Goal: Find specific page/section: Find specific page/section

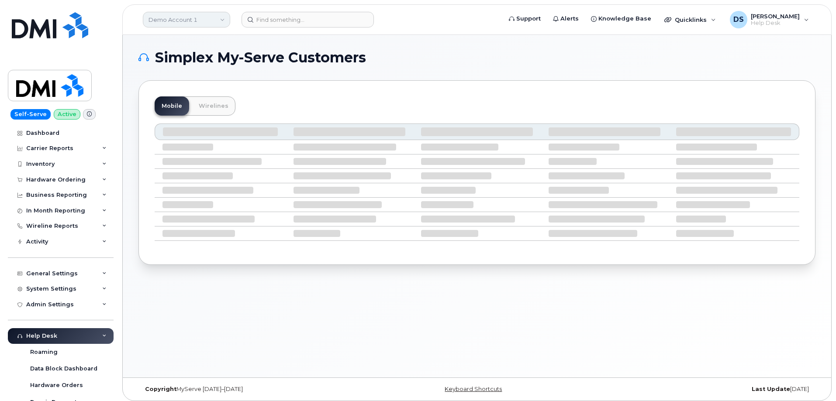
click at [212, 21] on link "Demo Account 1" at bounding box center [186, 20] width 87 height 16
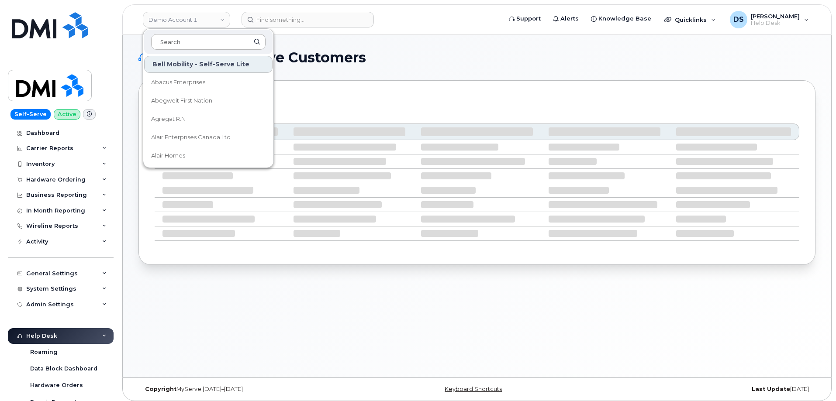
drag, startPoint x: 198, startPoint y: 42, endPoint x: 205, endPoint y: 40, distance: 7.3
click at [203, 40] on input at bounding box center [208, 42] width 114 height 16
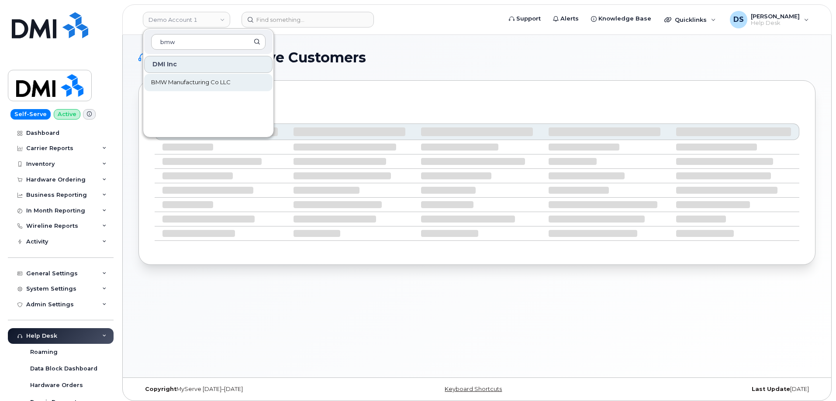
type input "bmw"
click at [209, 81] on span "BMW Manufacturing Co LLC" at bounding box center [190, 82] width 79 height 9
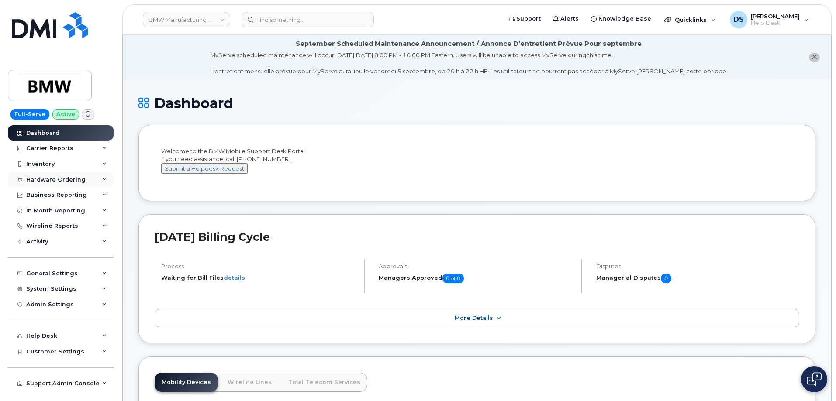
click at [102, 176] on div "Hardware Ordering" at bounding box center [61, 180] width 106 height 16
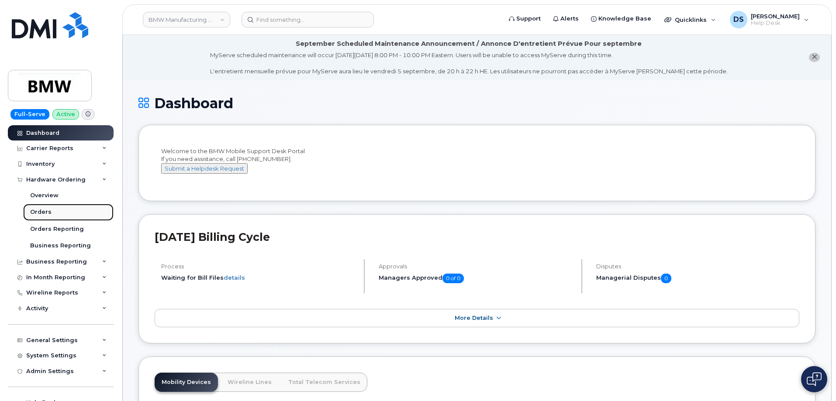
click at [52, 210] on link "Orders" at bounding box center [68, 212] width 90 height 17
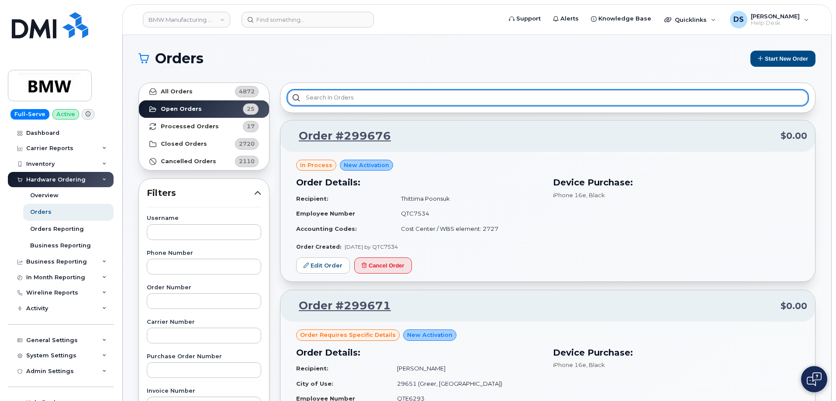
click at [360, 97] on input "text" at bounding box center [547, 98] width 521 height 16
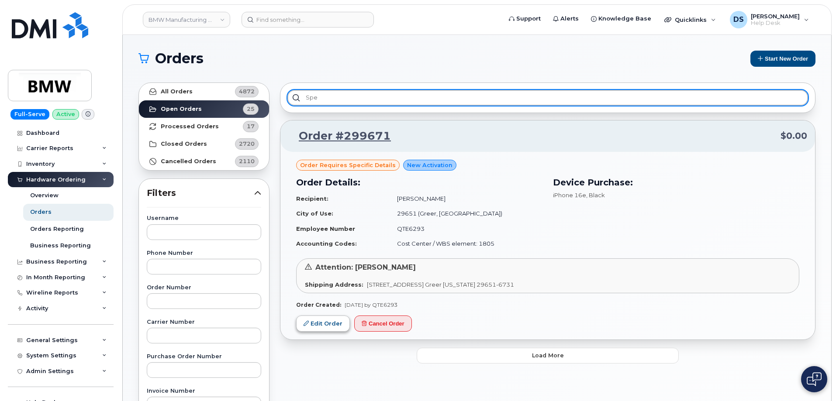
type input "spe"
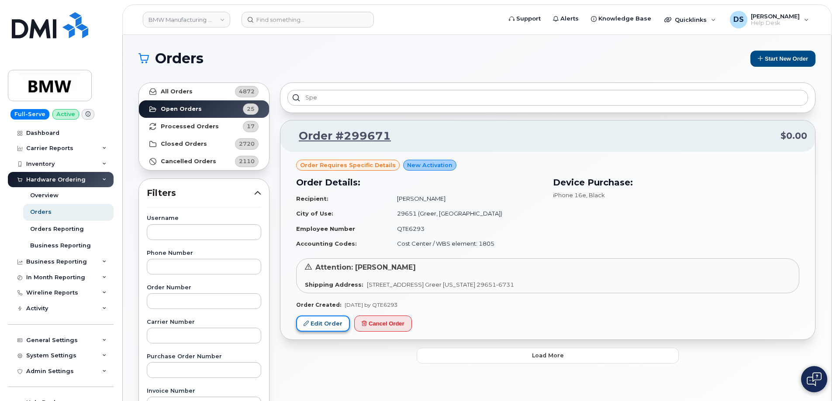
click at [318, 322] on link "Edit Order" at bounding box center [323, 324] width 54 height 16
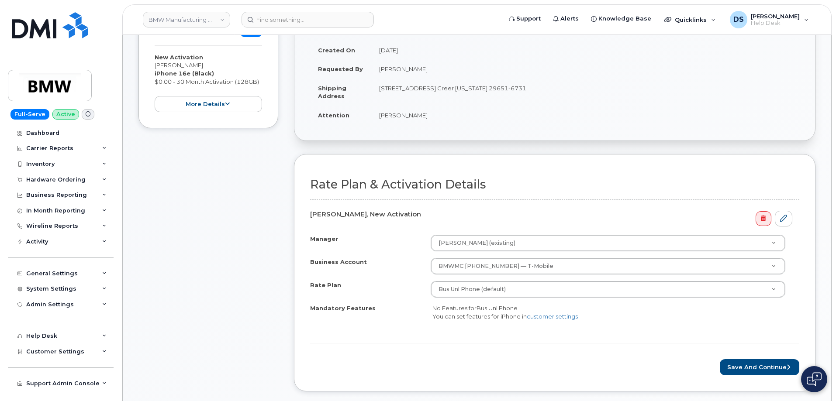
scroll to position [349, 0]
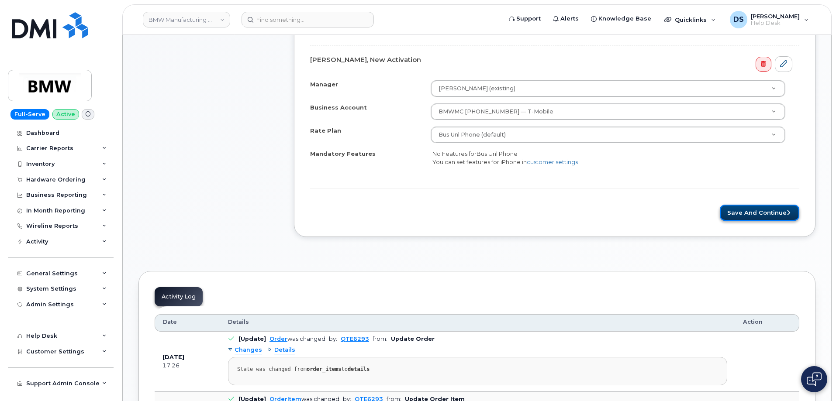
click at [759, 212] on button "Save and Continue" at bounding box center [759, 213] width 79 height 16
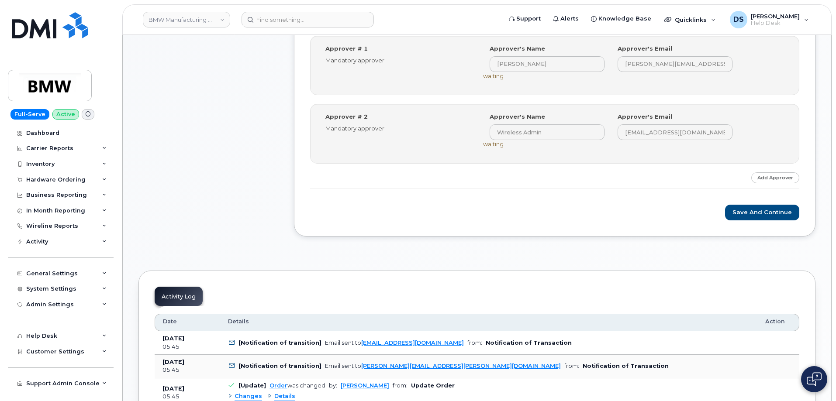
scroll to position [349, 0]
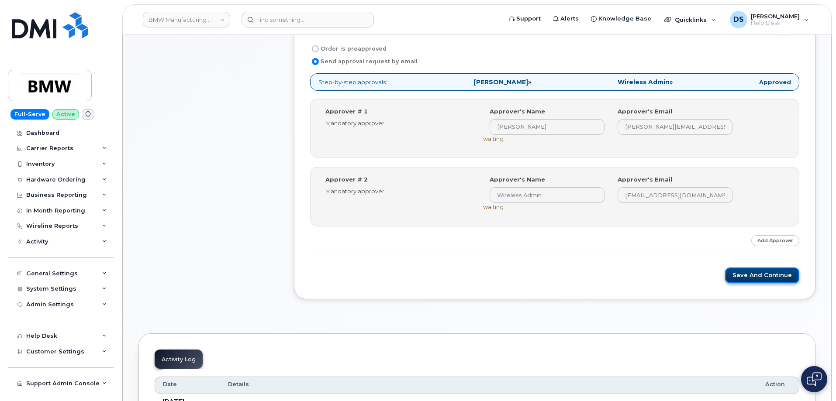
click at [747, 271] on button "Save and Continue" at bounding box center [762, 276] width 74 height 16
click at [223, 16] on link "BMW Manufacturing Co LLC" at bounding box center [186, 20] width 87 height 16
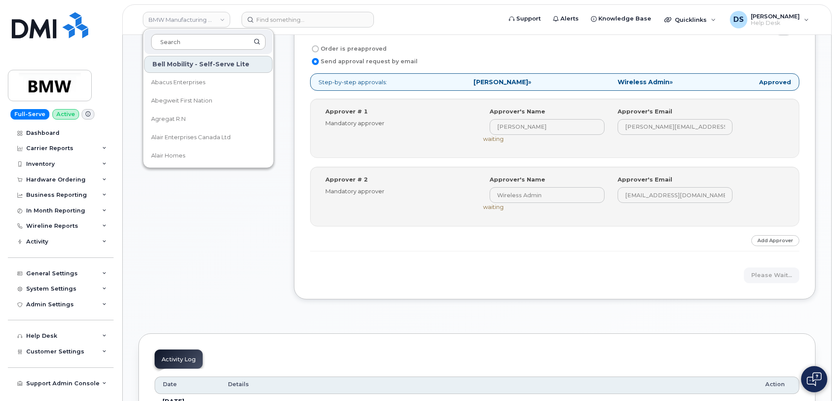
drag, startPoint x: 190, startPoint y: 41, endPoint x: 194, endPoint y: 39, distance: 4.9
click at [193, 39] on input at bounding box center [208, 42] width 114 height 16
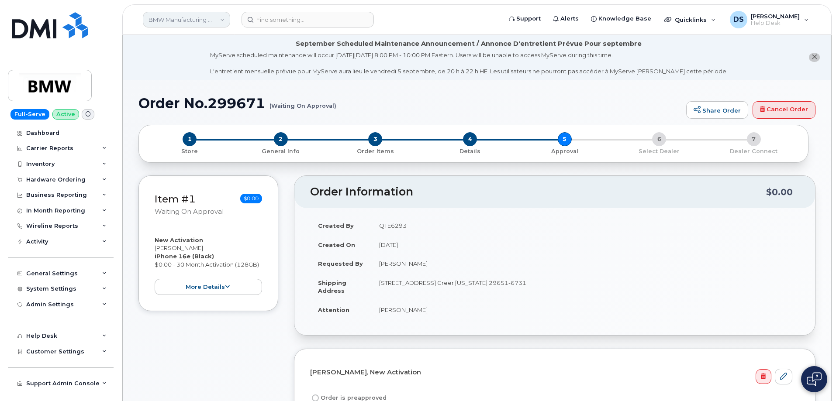
click at [226, 19] on link "BMW Manufacturing Co LLC" at bounding box center [186, 20] width 87 height 16
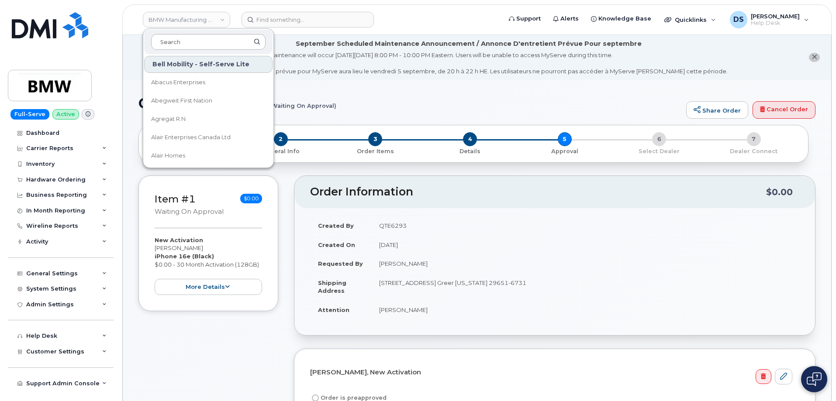
click at [194, 40] on input at bounding box center [208, 42] width 114 height 16
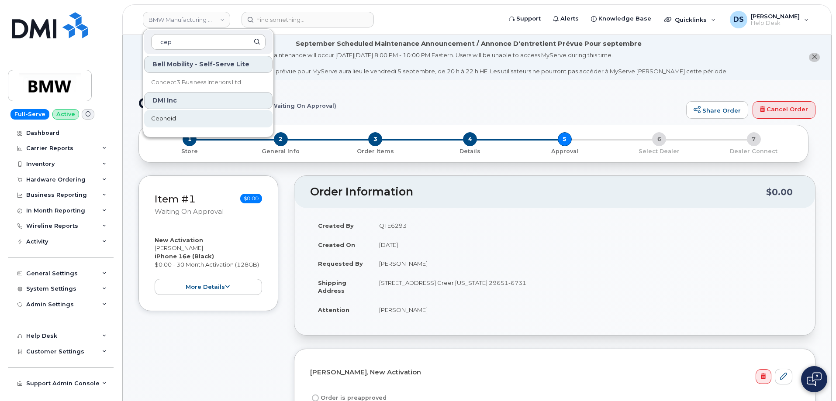
type input "cep"
click at [168, 110] on link "Cepheid" at bounding box center [208, 118] width 128 height 17
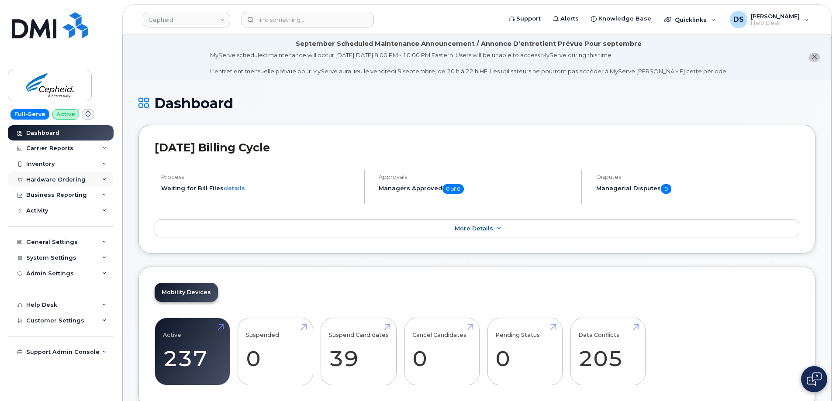
click at [109, 176] on div "Hardware Ordering" at bounding box center [61, 180] width 106 height 16
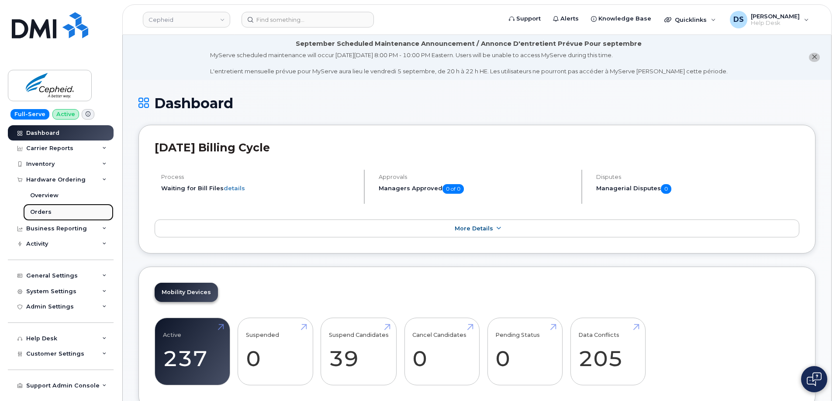
click at [46, 210] on div "Orders" at bounding box center [40, 212] width 21 height 8
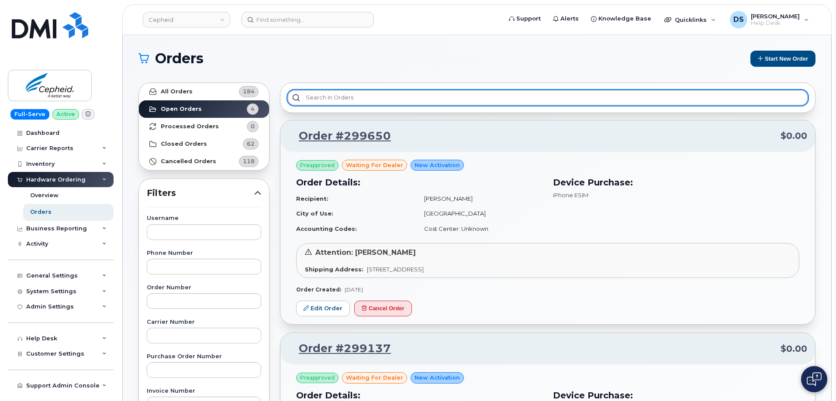
drag, startPoint x: 349, startPoint y: 93, endPoint x: 375, endPoint y: 99, distance: 26.9
click at [354, 92] on input "text" at bounding box center [547, 98] width 521 height 16
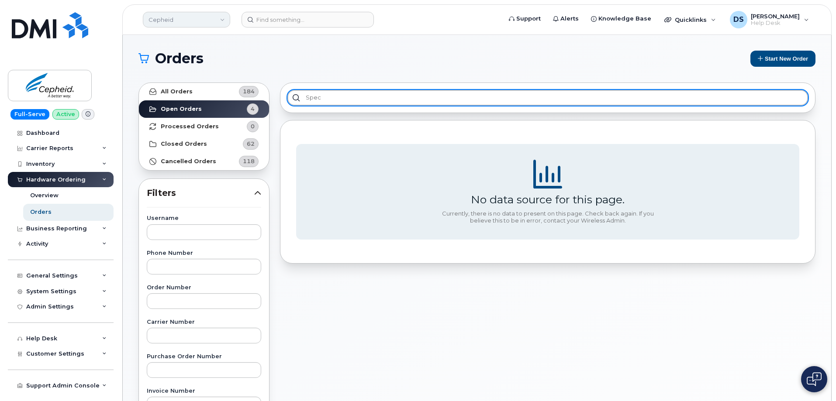
type input "spec"
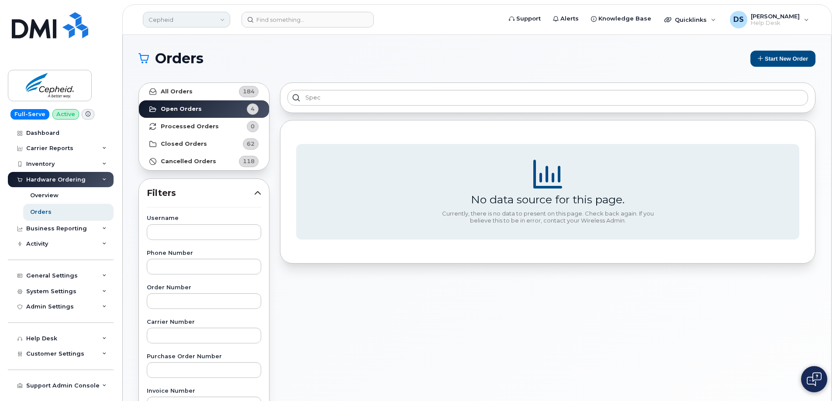
click at [202, 19] on link "Cepheid" at bounding box center [186, 20] width 87 height 16
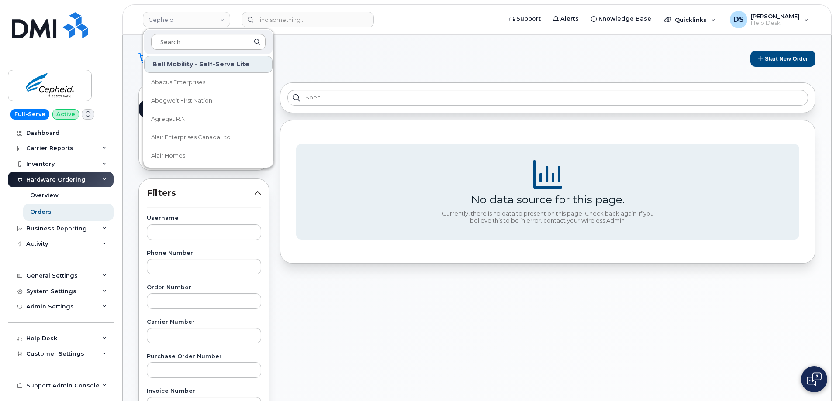
click at [183, 42] on input at bounding box center [208, 42] width 114 height 16
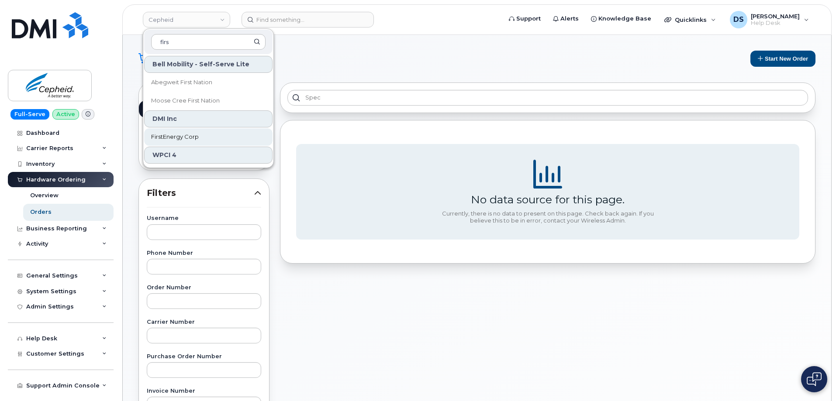
type input "firs"
click at [169, 134] on span "FirstEnergy Corp" at bounding box center [175, 137] width 48 height 9
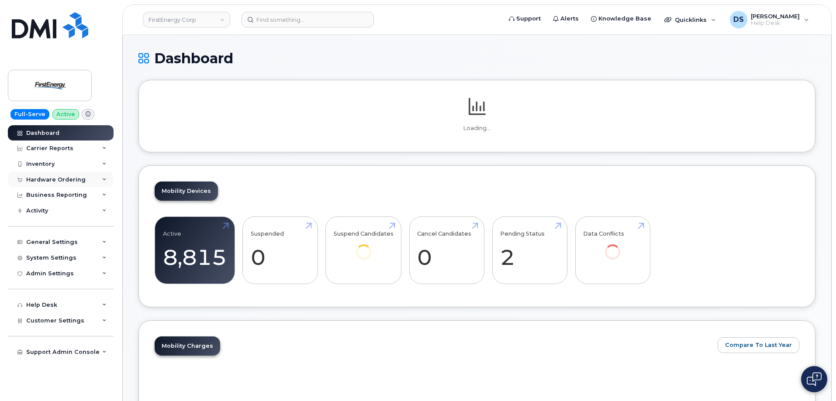
click at [104, 178] on icon at bounding box center [104, 180] width 4 height 4
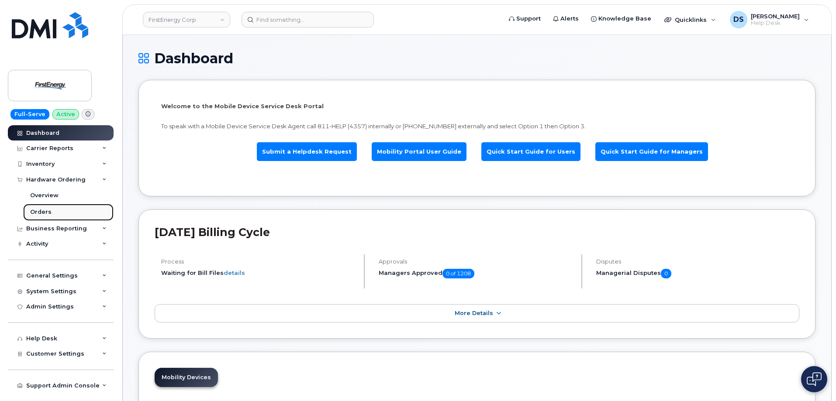
drag, startPoint x: 57, startPoint y: 210, endPoint x: 71, endPoint y: 211, distance: 13.6
click at [58, 210] on link "Orders" at bounding box center [68, 212] width 90 height 17
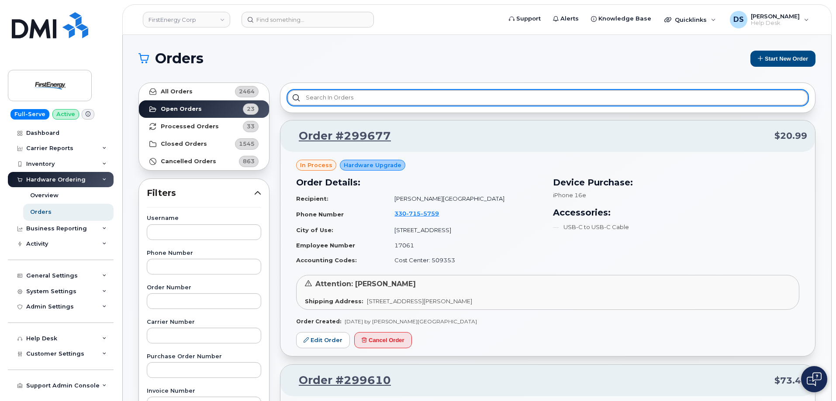
click at [350, 98] on input "text" at bounding box center [547, 98] width 521 height 16
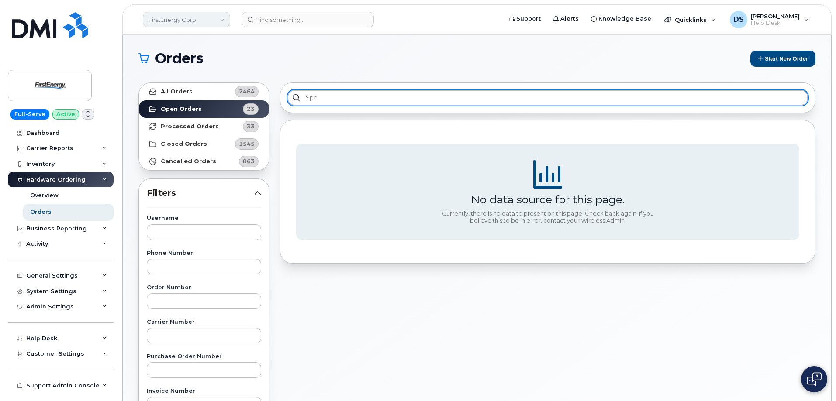
type input "spe"
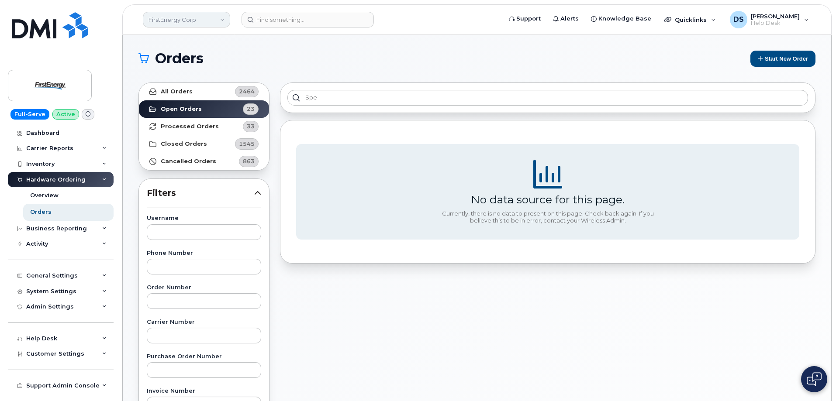
click at [222, 18] on link "FirstEnergy Corp" at bounding box center [186, 20] width 87 height 16
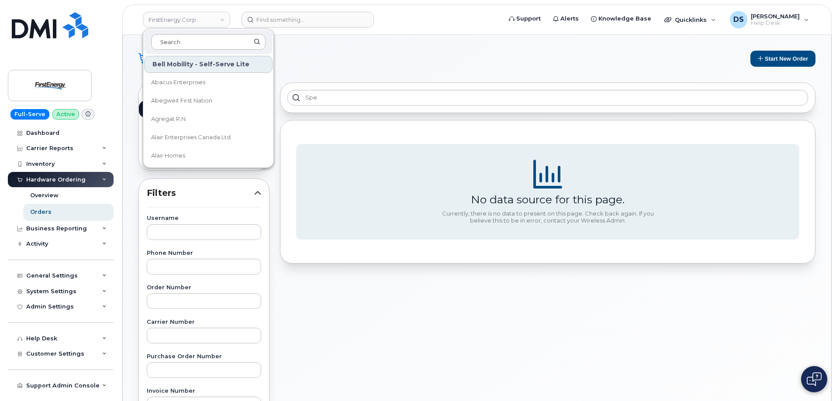
click at [207, 35] on input at bounding box center [208, 42] width 114 height 16
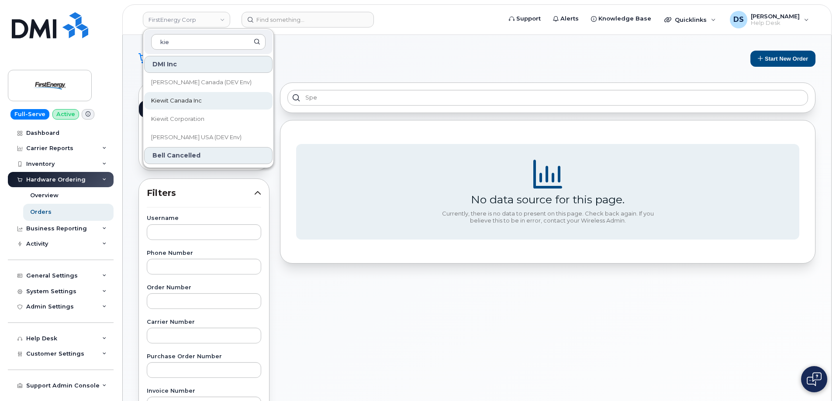
type input "kie"
click at [162, 98] on span "Kiewit Canada Inc" at bounding box center [176, 101] width 51 height 9
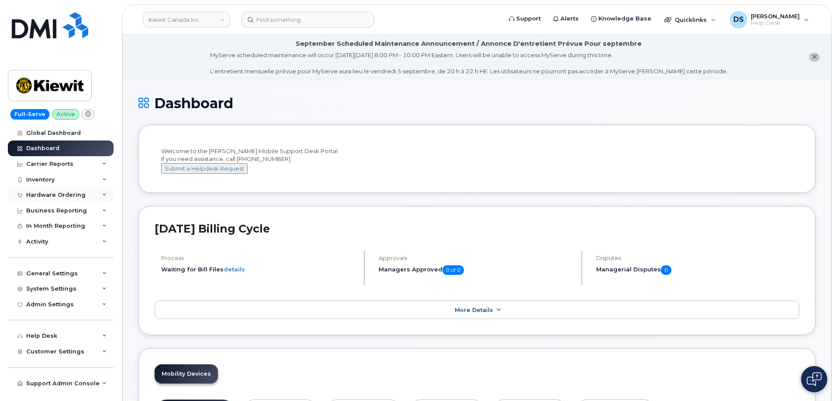
click at [100, 194] on div "Hardware Ordering" at bounding box center [61, 195] width 106 height 16
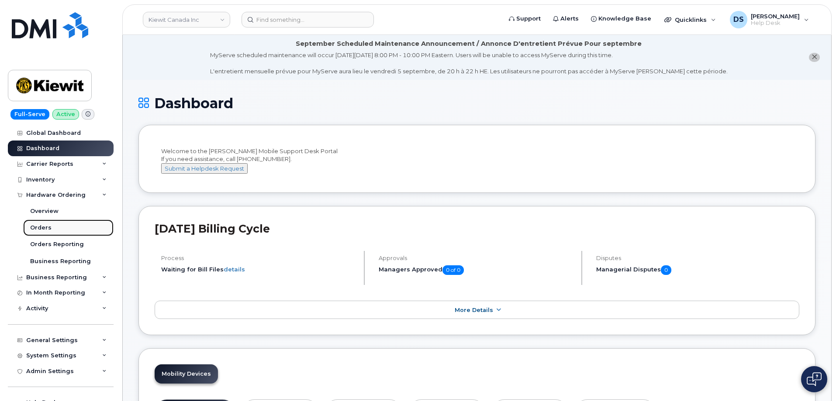
click at [51, 227] on link "Orders" at bounding box center [68, 228] width 90 height 17
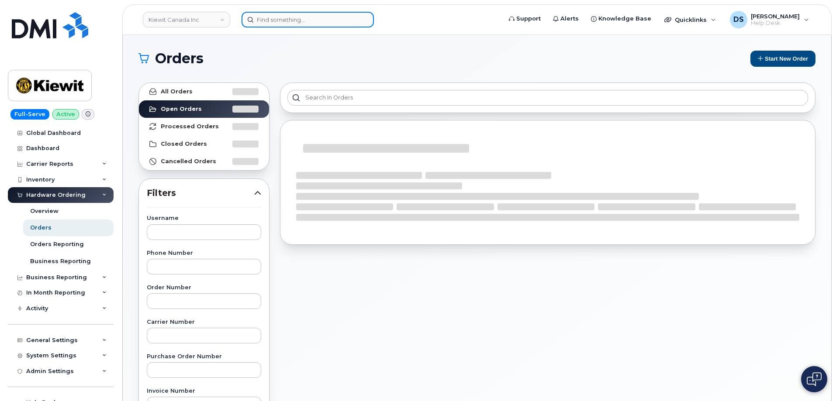
click at [267, 21] on input at bounding box center [308, 20] width 132 height 16
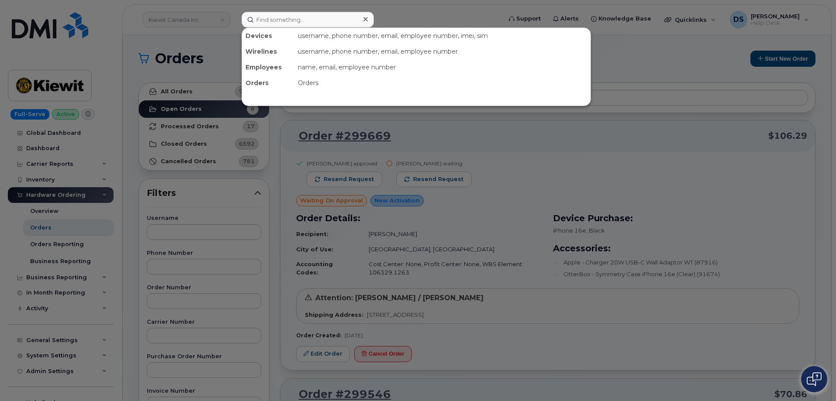
click at [668, 59] on div at bounding box center [418, 200] width 836 height 401
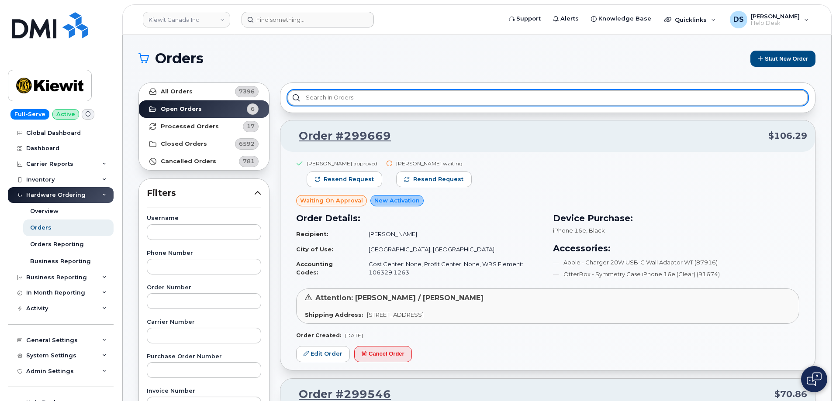
drag, startPoint x: 356, startPoint y: 100, endPoint x: 383, endPoint y: 103, distance: 27.7
click at [373, 97] on input "text" at bounding box center [547, 98] width 521 height 16
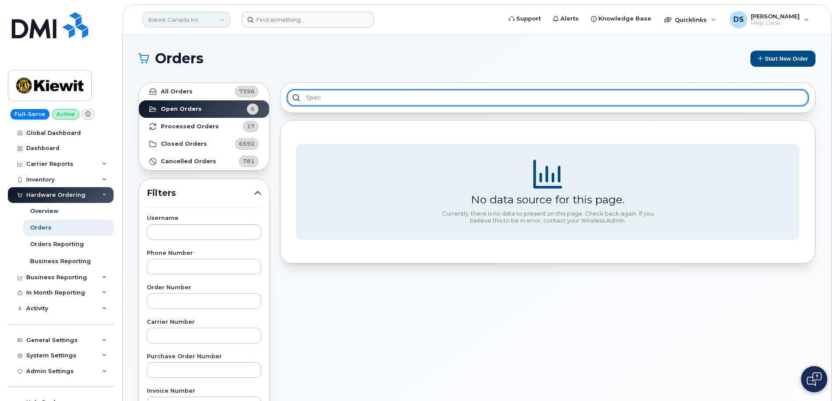
type input "spec"
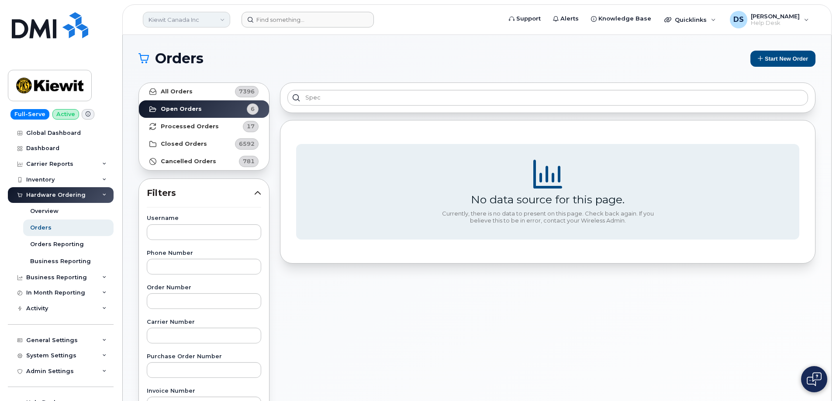
click at [226, 14] on link "Kiewit Canada Inc" at bounding box center [186, 20] width 87 height 16
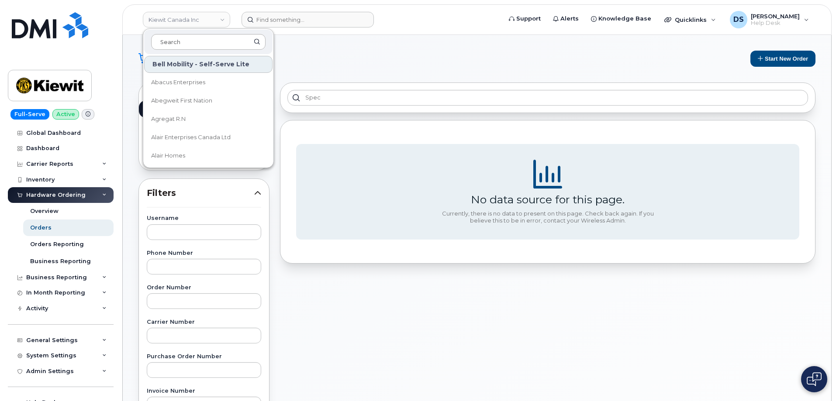
click at [216, 39] on input at bounding box center [208, 42] width 114 height 16
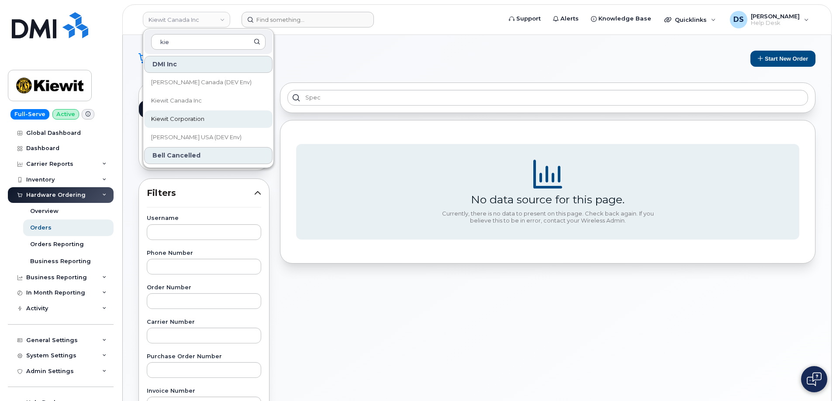
type input "kie"
click at [180, 118] on span "Kiewit Corporation" at bounding box center [177, 119] width 53 height 9
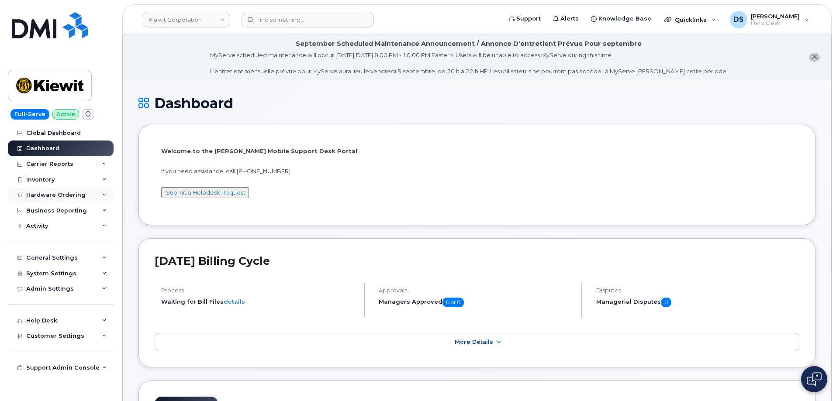
click at [107, 194] on div "Hardware Ordering" at bounding box center [61, 195] width 106 height 16
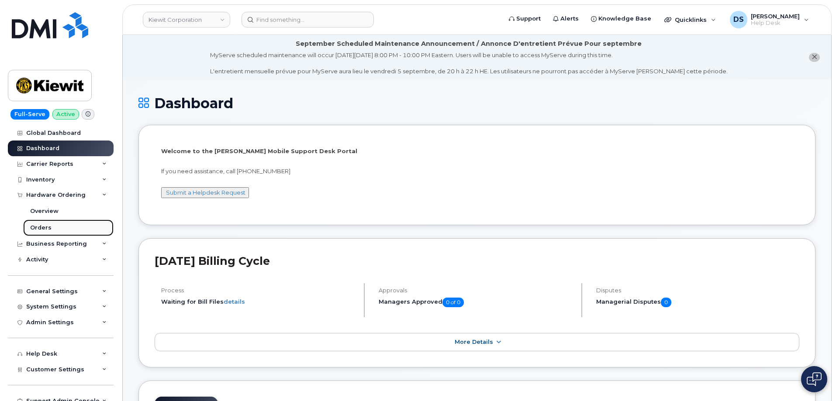
click at [54, 225] on link "Orders" at bounding box center [68, 228] width 90 height 17
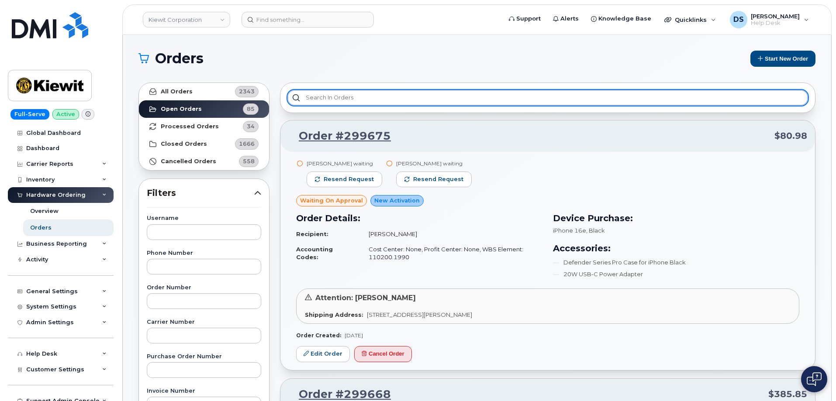
click at [348, 95] on input "text" at bounding box center [547, 98] width 521 height 16
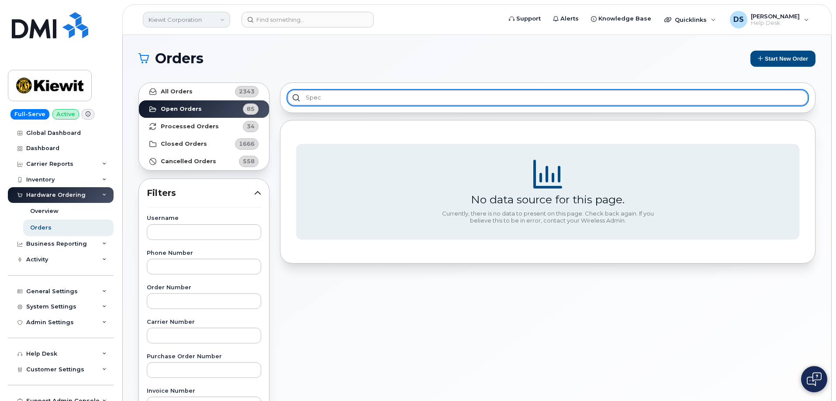
type input "spec"
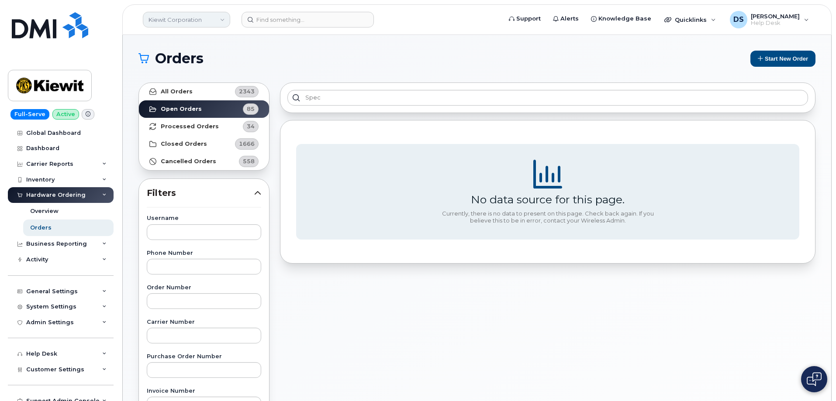
click at [221, 18] on link "Kiewit Corporation" at bounding box center [186, 20] width 87 height 16
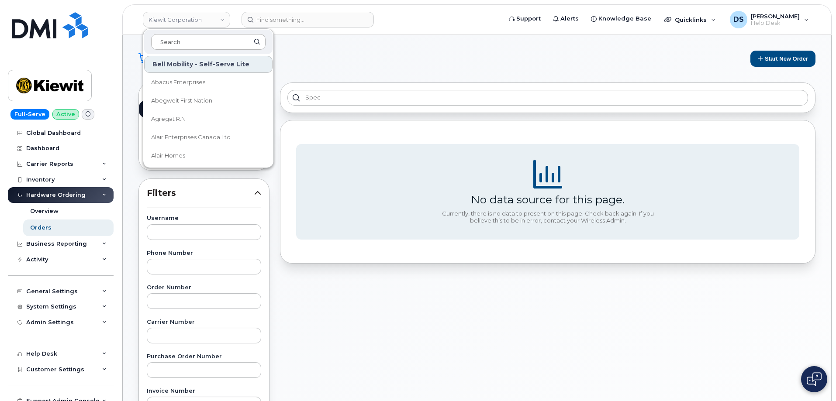
click at [187, 43] on input at bounding box center [208, 42] width 114 height 16
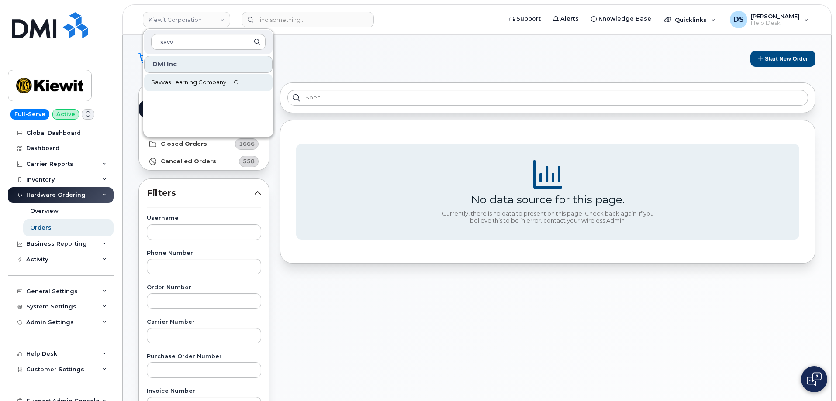
type input "savv"
click at [195, 84] on span "Savvas Learning Company LLC" at bounding box center [194, 82] width 87 height 9
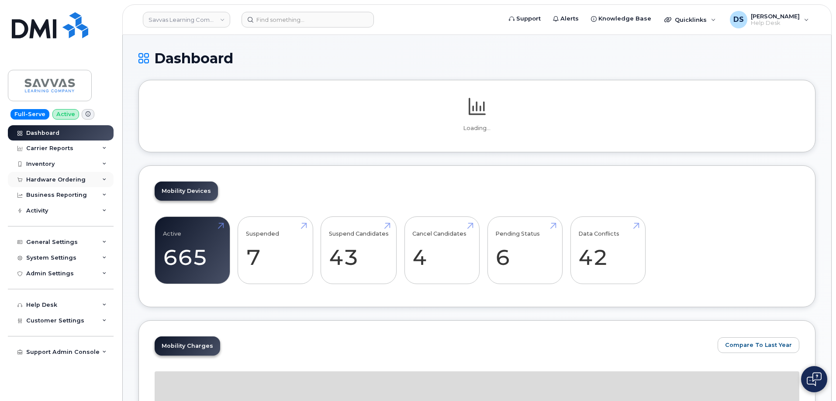
click at [105, 177] on div "Hardware Ordering" at bounding box center [61, 180] width 106 height 16
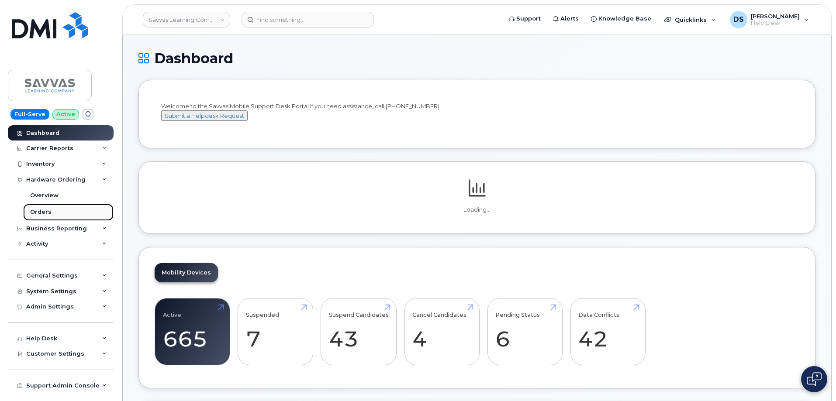
click at [43, 208] on link "Orders" at bounding box center [68, 212] width 90 height 17
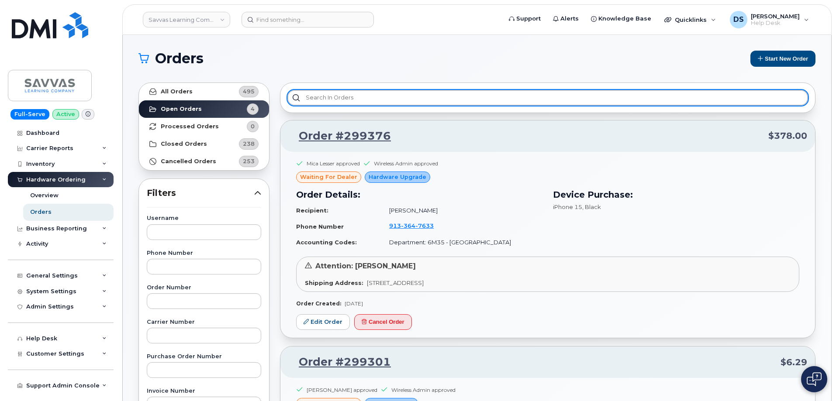
drag, startPoint x: 367, startPoint y: 98, endPoint x: 393, endPoint y: 118, distance: 32.7
click at [369, 98] on input "text" at bounding box center [547, 98] width 521 height 16
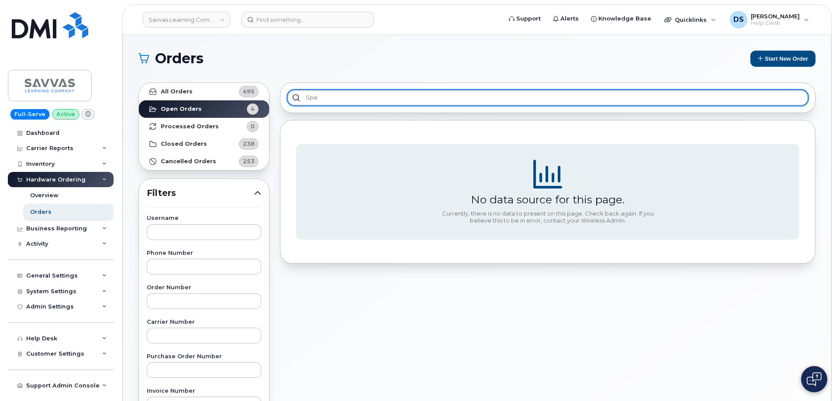
type input "spec"
click at [366, 93] on input "spec" at bounding box center [547, 98] width 521 height 16
